Goal: Information Seeking & Learning: Learn about a topic

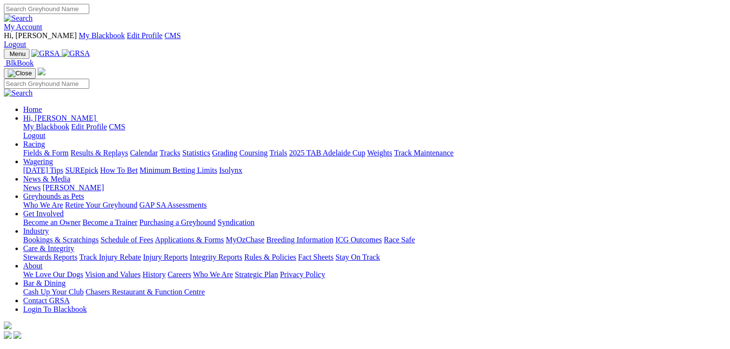
click at [45, 140] on link "Racing" at bounding box center [34, 144] width 22 height 8
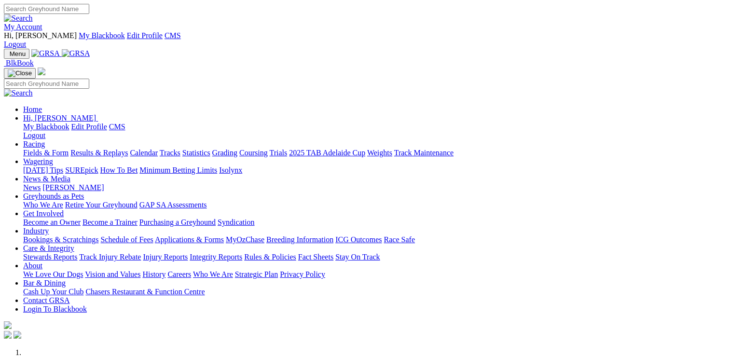
click at [45, 140] on link "Racing" at bounding box center [34, 144] width 22 height 8
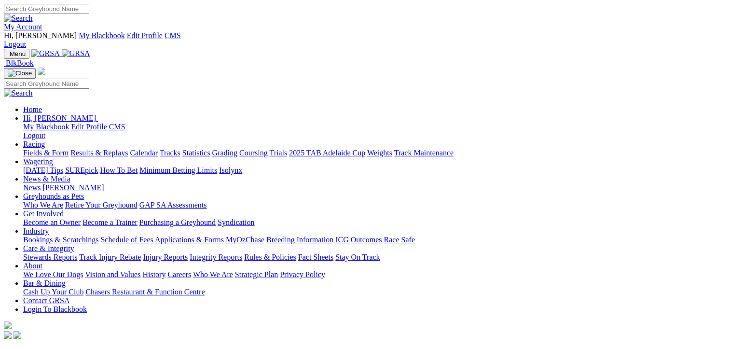
click at [158, 149] on link "Calendar" at bounding box center [144, 153] width 28 height 8
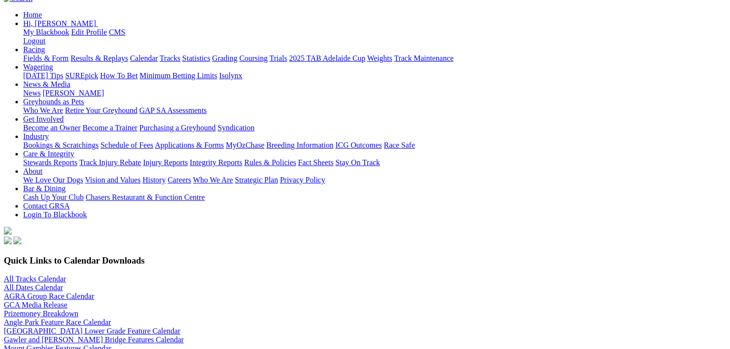
scroll to position [193, 0]
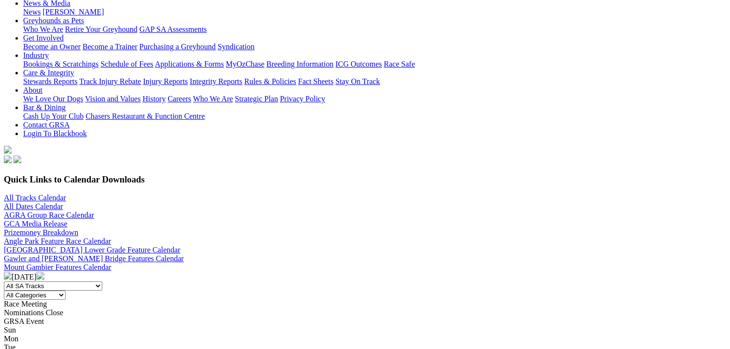
click at [12, 272] on img at bounding box center [8, 276] width 8 height 8
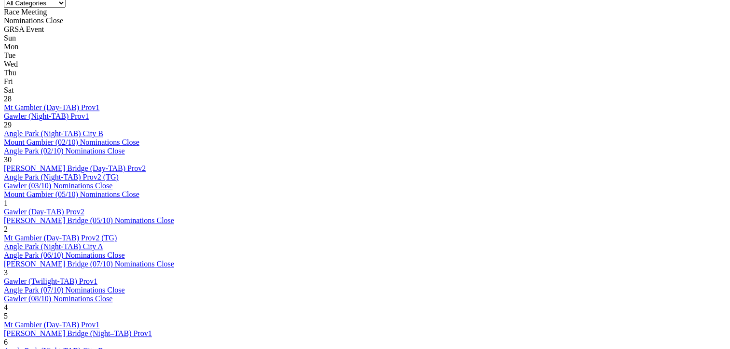
scroll to position [483, 0]
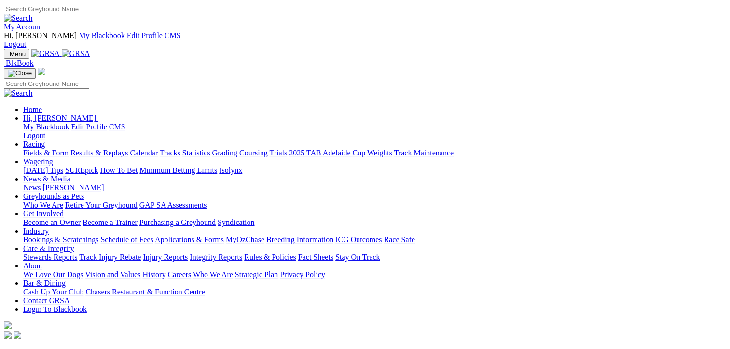
click at [45, 140] on link "Racing" at bounding box center [34, 144] width 22 height 8
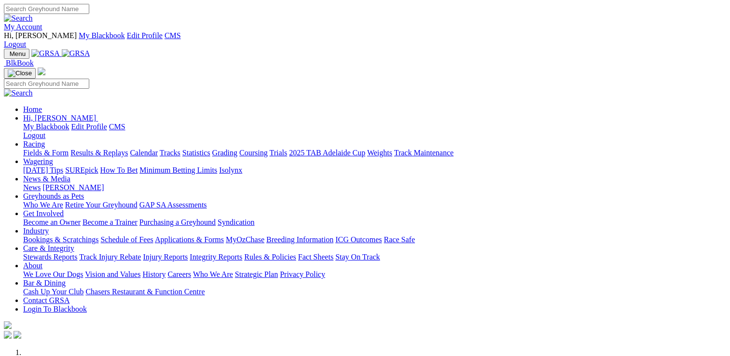
click at [45, 140] on link "Racing" at bounding box center [34, 144] width 22 height 8
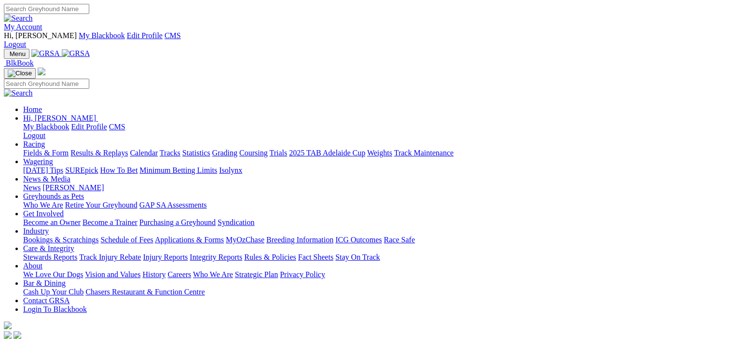
click at [45, 140] on link "Racing" at bounding box center [34, 144] width 22 height 8
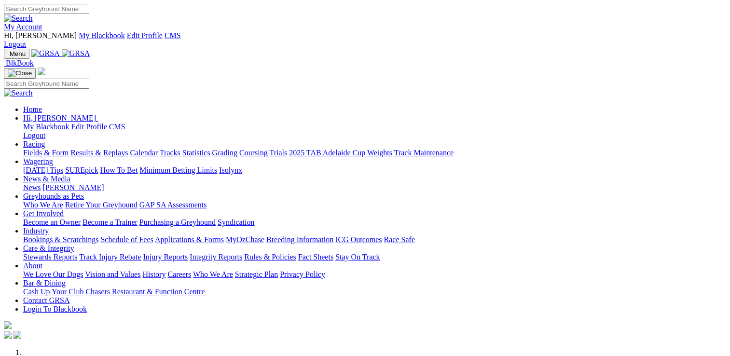
click at [45, 140] on link "Racing" at bounding box center [34, 144] width 22 height 8
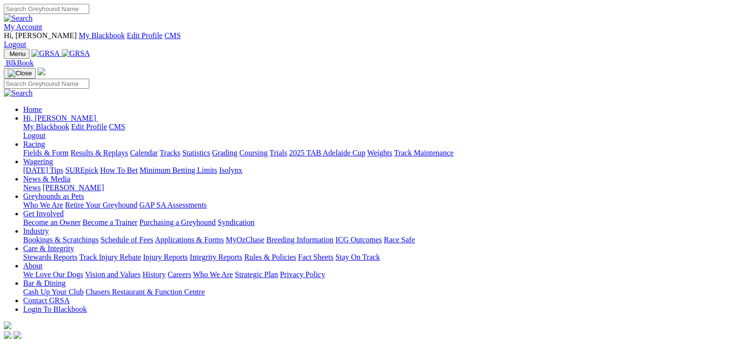
click at [31, 149] on link "Fields & Form" at bounding box center [45, 153] width 45 height 8
